Goal: Information Seeking & Learning: Learn about a topic

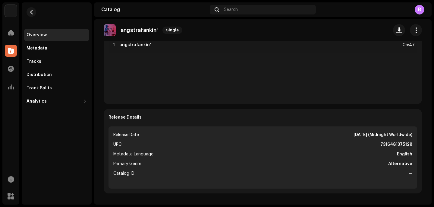
scroll to position [167, 0]
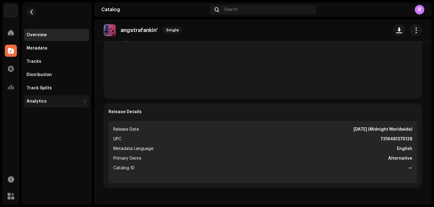
click at [58, 100] on div "Analytics" at bounding box center [54, 101] width 54 height 5
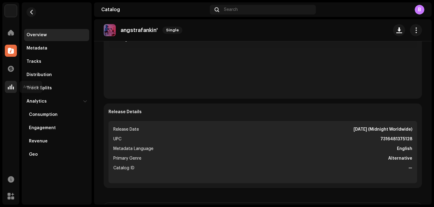
click at [12, 85] on span at bounding box center [11, 86] width 6 height 5
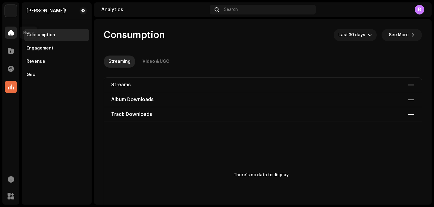
click at [8, 35] on span at bounding box center [11, 32] width 6 height 5
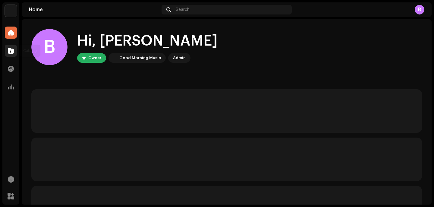
click at [9, 52] on span at bounding box center [11, 50] width 6 height 5
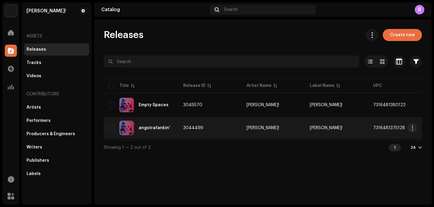
click at [149, 120] on td "angstrafankin'" at bounding box center [141, 128] width 75 height 22
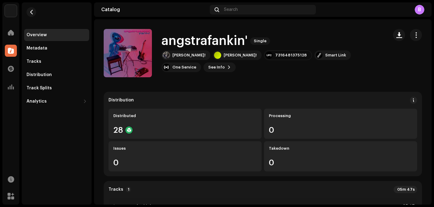
click at [16, 94] on div "Analytics" at bounding box center [10, 86] width 17 height 17
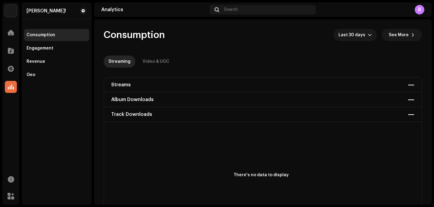
click at [122, 82] on div "Streams — Album Downloads — Track Downloads —" at bounding box center [262, 99] width 317 height 44
click at [155, 60] on div "Video & UGC" at bounding box center [155, 61] width 27 height 12
click at [118, 59] on div "Streaming" at bounding box center [119, 61] width 22 height 12
click at [402, 81] on div "Streams — Album Downloads — Track Downloads —" at bounding box center [262, 99] width 317 height 44
click at [406, 85] on div "Streams — Album Downloads — Track Downloads —" at bounding box center [262, 99] width 317 height 44
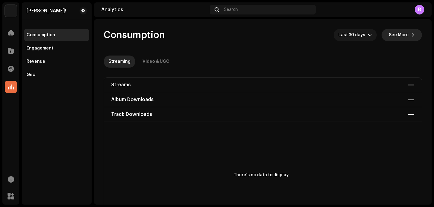
click at [395, 31] on span "See More" at bounding box center [399, 35] width 20 height 12
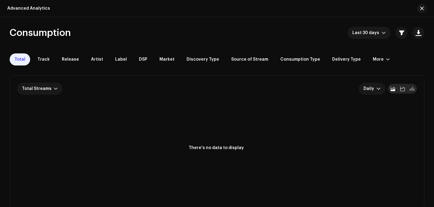
click at [400, 85] on div at bounding box center [402, 89] width 10 height 10
click at [409, 90] on span at bounding box center [411, 88] width 5 height 5
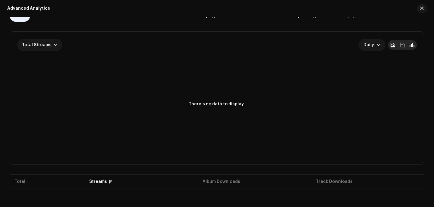
click at [390, 46] on span at bounding box center [392, 44] width 5 height 5
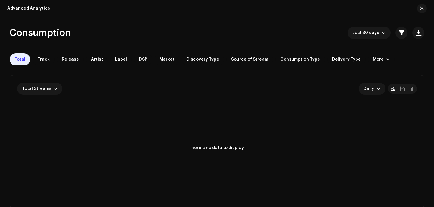
click at [59, 77] on div "Total Streams Daily Total 0 Selected 0 There's no data to display" at bounding box center [217, 141] width 414 height 133
click at [55, 90] on div at bounding box center [56, 88] width 4 height 5
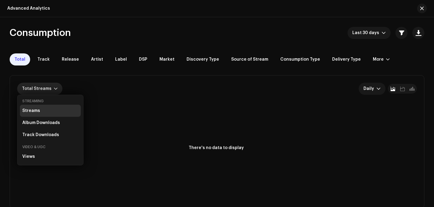
click at [152, 127] on rect at bounding box center [216, 155] width 398 height 96
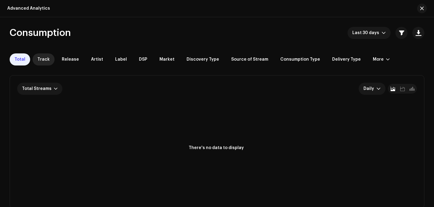
click at [50, 61] on div "Track" at bounding box center [44, 59] width 22 height 12
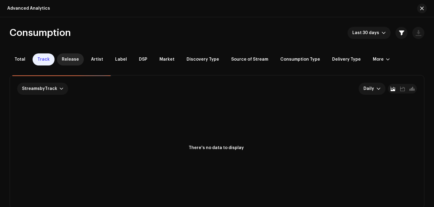
click at [73, 57] on span "Release" at bounding box center [70, 59] width 17 height 5
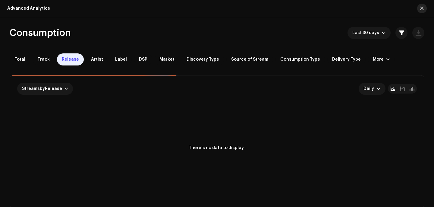
click at [424, 4] on button "button" at bounding box center [422, 9] width 10 height 10
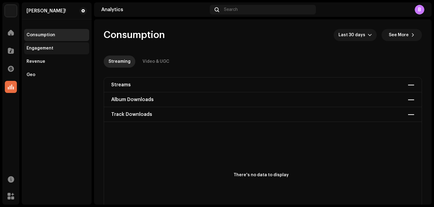
click at [45, 47] on div "Engagement" at bounding box center [40, 48] width 27 height 5
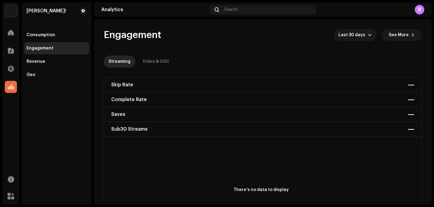
click at [126, 77] on div "Skip Rate —" at bounding box center [262, 84] width 317 height 15
click at [139, 81] on div "Skip Rate —" at bounding box center [262, 84] width 317 height 15
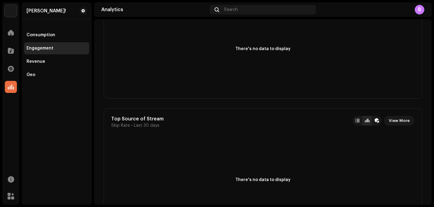
scroll to position [1094, 0]
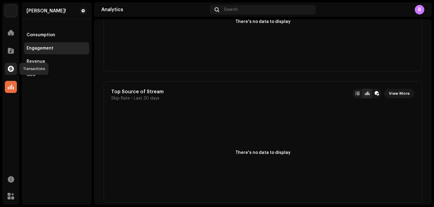
click at [8, 71] on span at bounding box center [11, 68] width 6 height 5
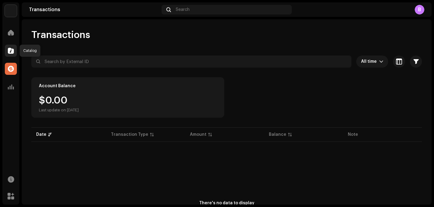
click at [8, 51] on span at bounding box center [11, 50] width 6 height 5
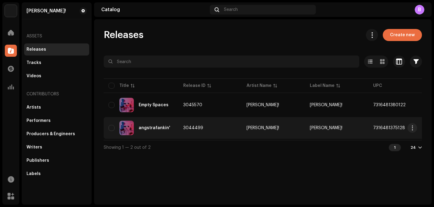
click at [139, 125] on div "angstrafankin'" at bounding box center [140, 127] width 65 height 14
